Goal: Check status

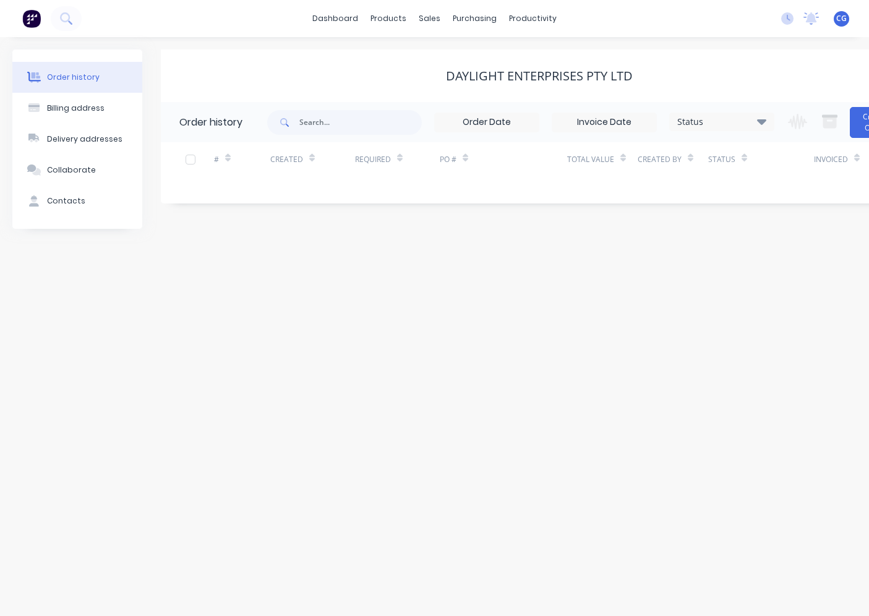
click at [428, 15] on div "sales" at bounding box center [430, 18] width 34 height 19
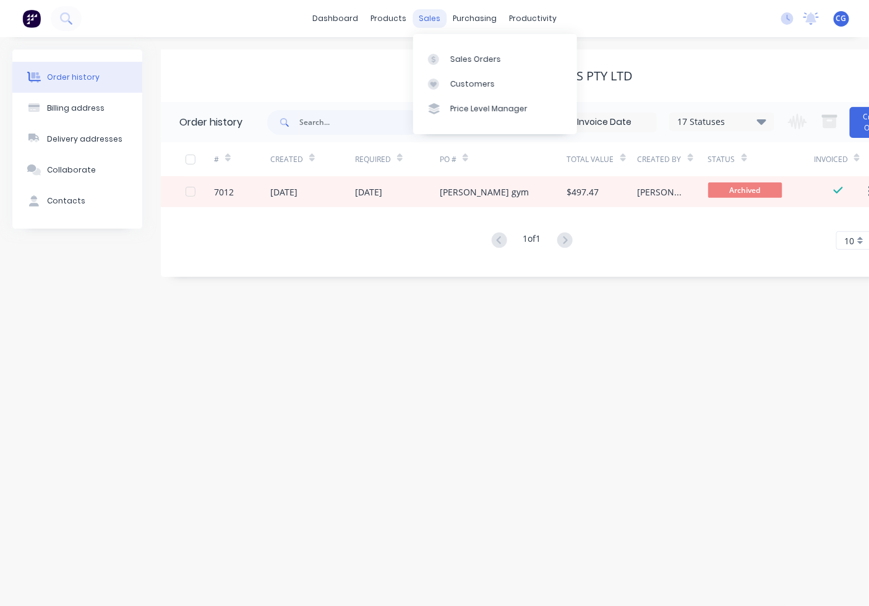
click at [430, 15] on div "sales" at bounding box center [430, 18] width 34 height 19
click at [449, 53] on link "Sales Orders" at bounding box center [495, 58] width 164 height 25
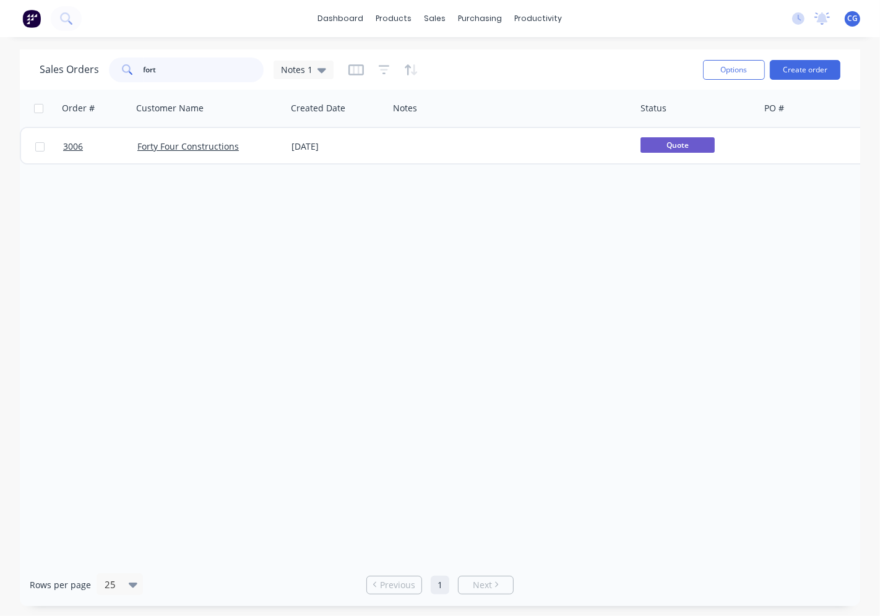
click at [214, 66] on input "fort" at bounding box center [204, 70] width 121 height 25
drag, startPoint x: 214, startPoint y: 66, endPoint x: 879, endPoint y: 523, distance: 807.8
click at [217, 71] on input "fort" at bounding box center [204, 70] width 121 height 25
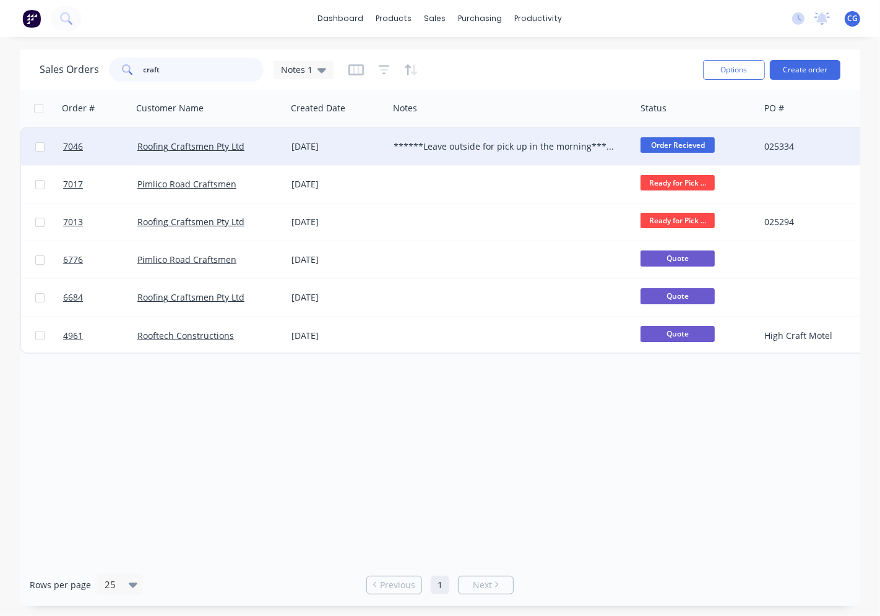
type input "craft"
click at [280, 149] on div "Roofing Craftsmen Pty Ltd" at bounding box center [209, 146] width 144 height 12
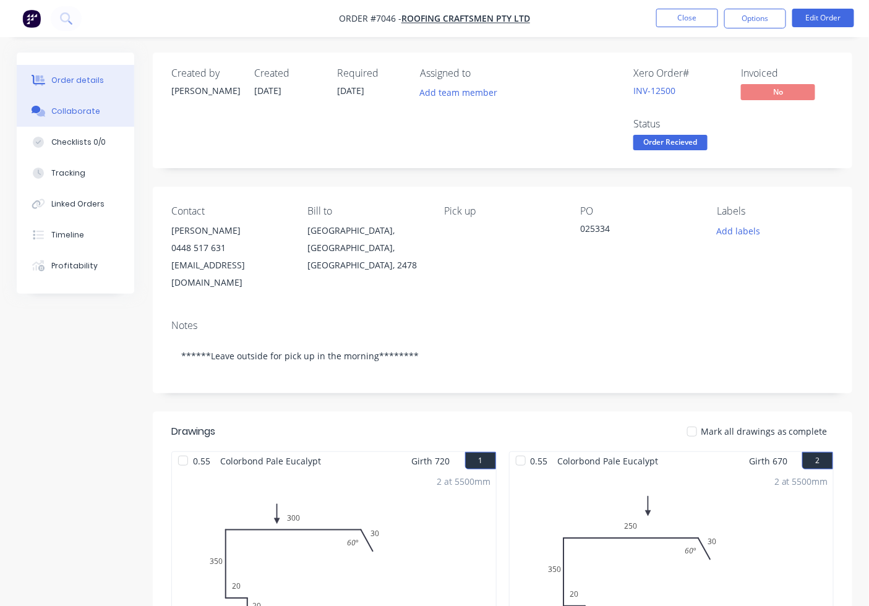
click at [82, 106] on div "Collaborate" at bounding box center [75, 111] width 49 height 11
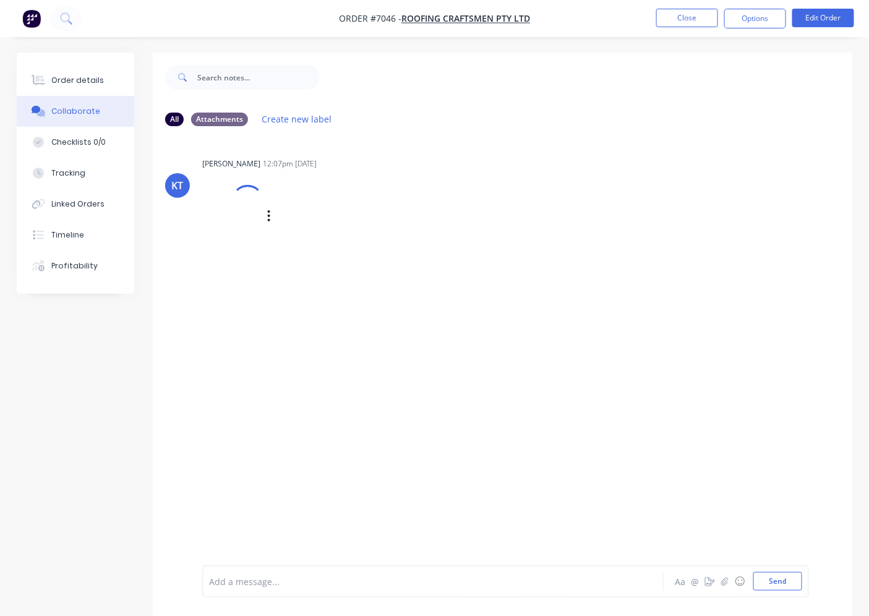
click at [251, 224] on div at bounding box center [232, 216] width 61 height 82
click at [243, 239] on img at bounding box center [246, 230] width 89 height 81
click at [78, 90] on button "Order details" at bounding box center [76, 80] width 118 height 31
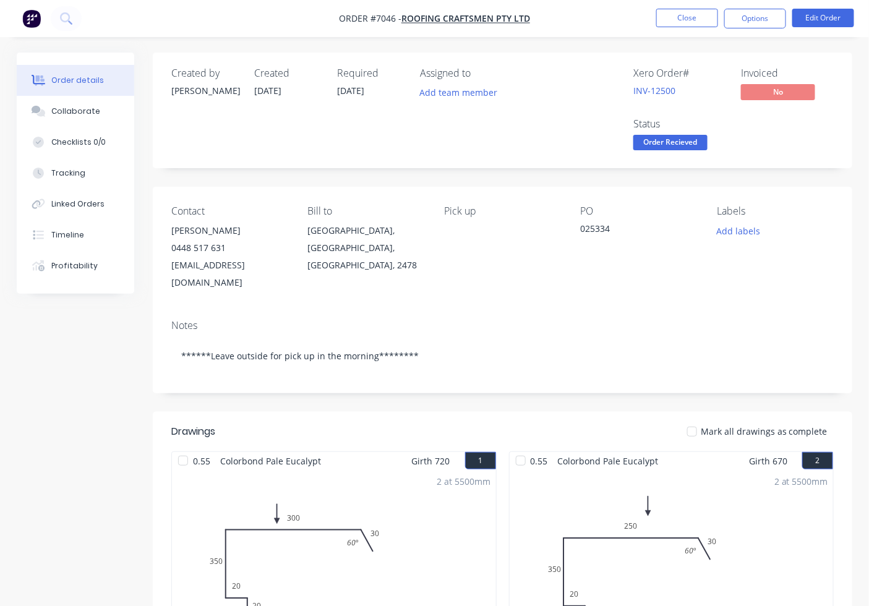
click at [644, 147] on span "Order Recieved" at bounding box center [671, 142] width 74 height 15
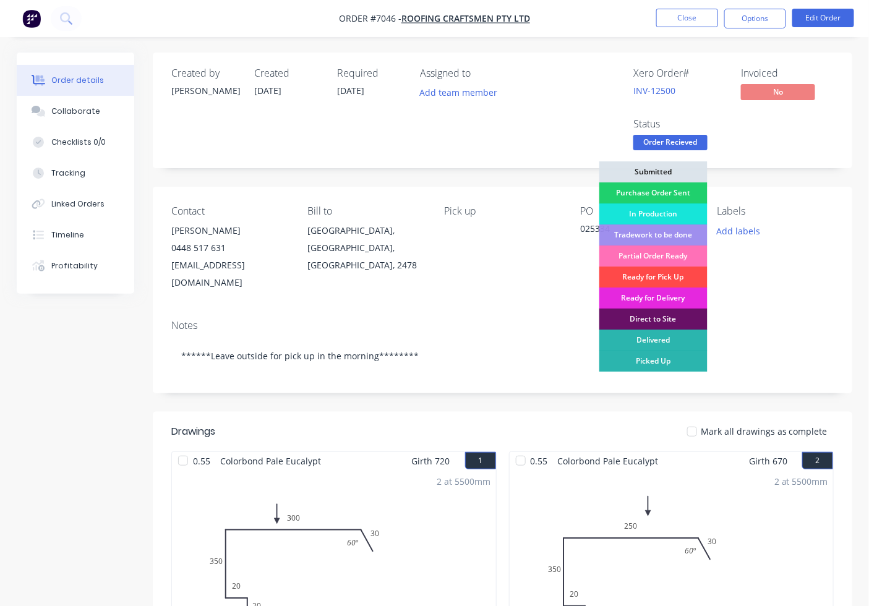
click at [659, 274] on div "Ready for Pick Up" at bounding box center [654, 277] width 108 height 21
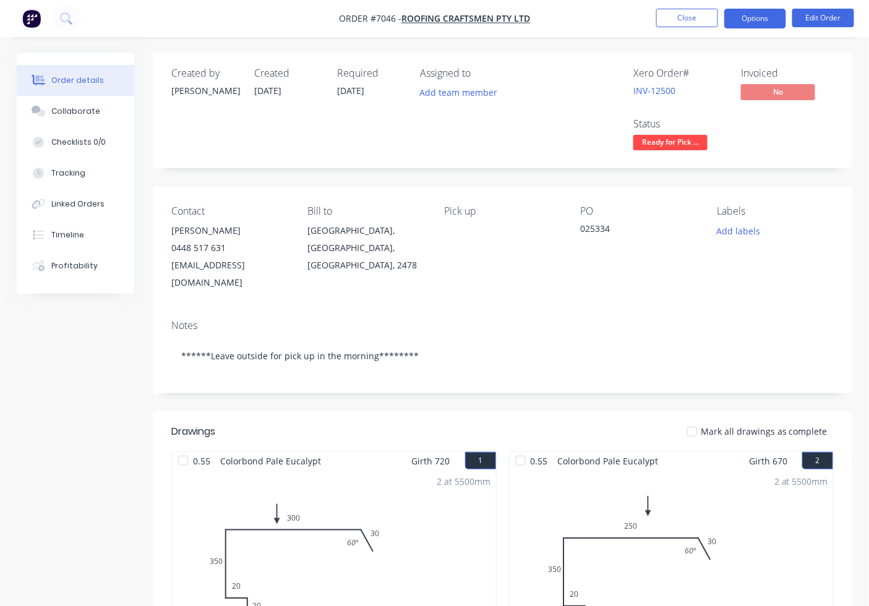
click at [757, 20] on button "Options" at bounding box center [756, 19] width 62 height 20
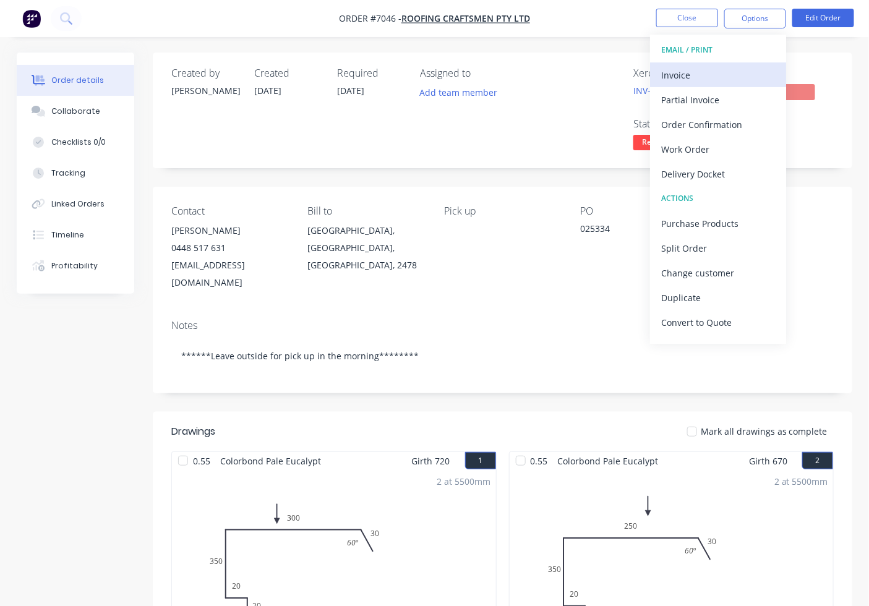
click at [697, 64] on button "Invoice" at bounding box center [718, 75] width 136 height 25
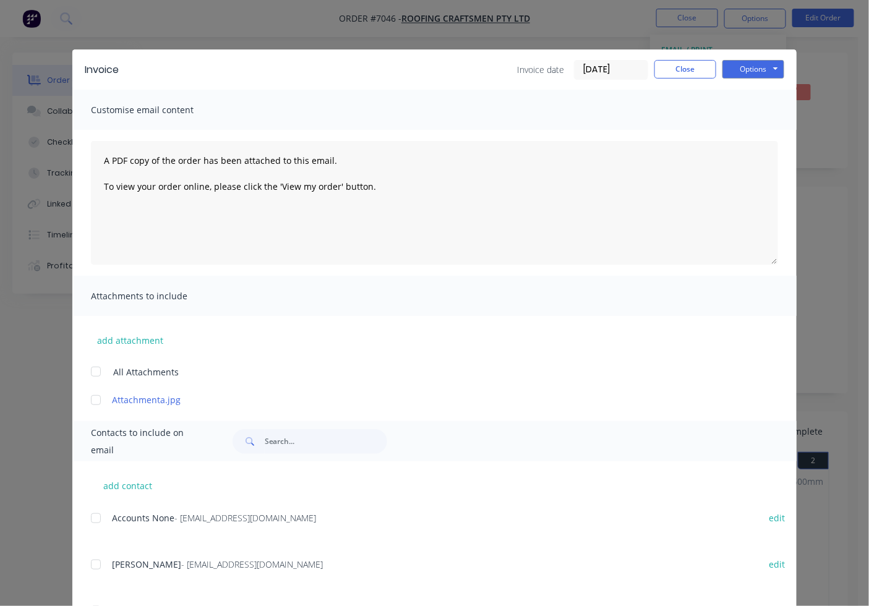
drag, startPoint x: 83, startPoint y: 506, endPoint x: 92, endPoint y: 514, distance: 11.4
click at [83, 506] on div "add contact Accounts None - [EMAIL_ADDRESS][DOMAIN_NAME] edit [PERSON_NAME] - […" at bounding box center [434, 556] width 725 height 188
click at [94, 518] on div at bounding box center [96, 518] width 25 height 25
click at [741, 75] on button "Options" at bounding box center [754, 69] width 62 height 19
click at [727, 137] on button "Email" at bounding box center [762, 132] width 79 height 20
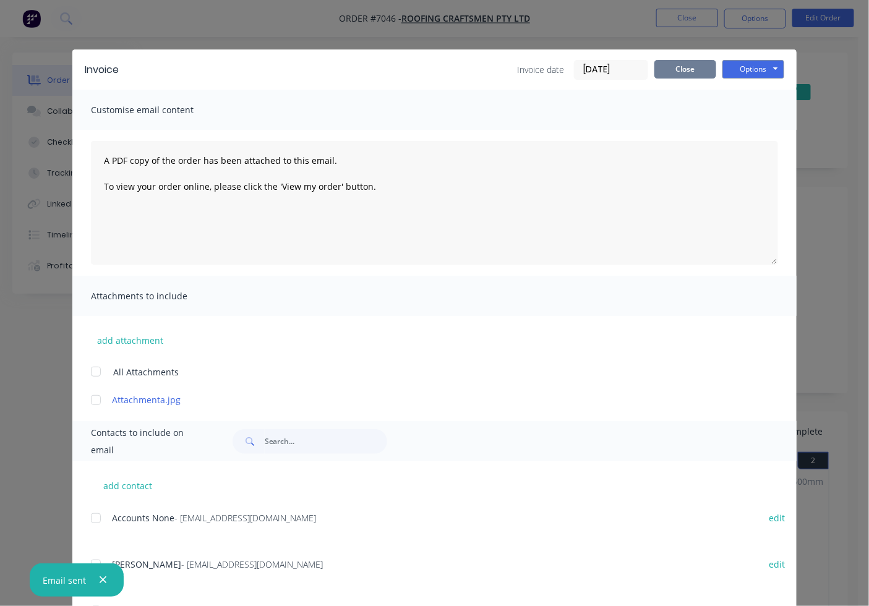
click at [687, 69] on button "Close" at bounding box center [686, 69] width 62 height 19
